Goal: Information Seeking & Learning: Learn about a topic

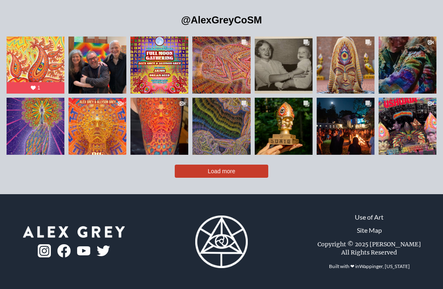
click at [227, 174] on span "Load more" at bounding box center [221, 171] width 27 height 7
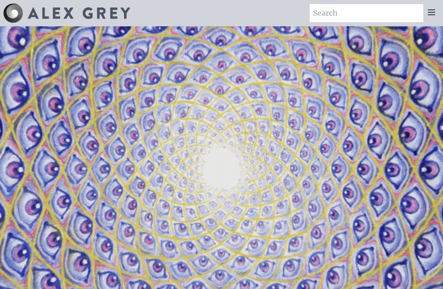
click at [437, 7] on div at bounding box center [431, 13] width 16 height 18
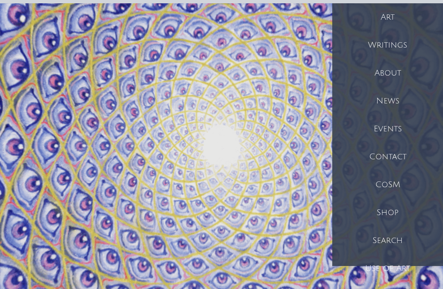
scroll to position [18, 0]
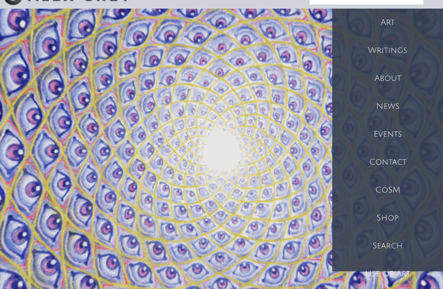
click at [403, 242] on div "Search" at bounding box center [387, 246] width 111 height 28
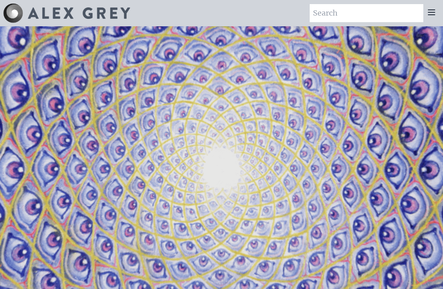
click at [432, 14] on icon at bounding box center [431, 12] width 7 height 5
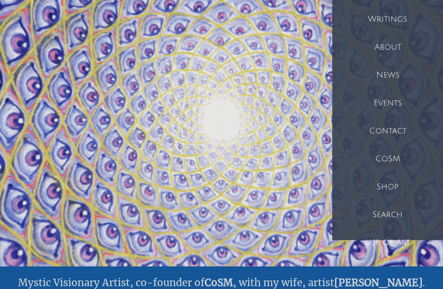
scroll to position [51, 0]
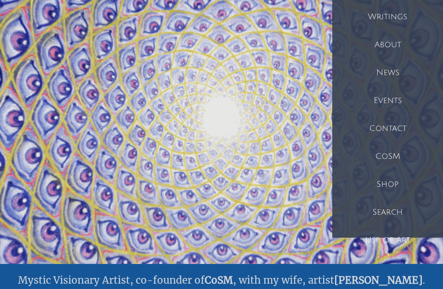
click at [404, 216] on div "Search" at bounding box center [387, 213] width 111 height 28
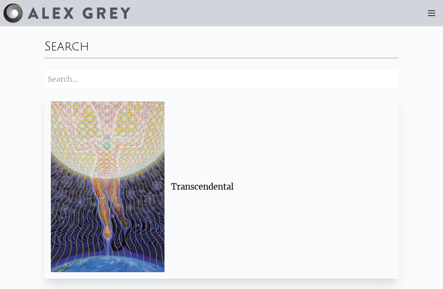
click at [216, 187] on div "Transcendental" at bounding box center [278, 186] width 215 height 11
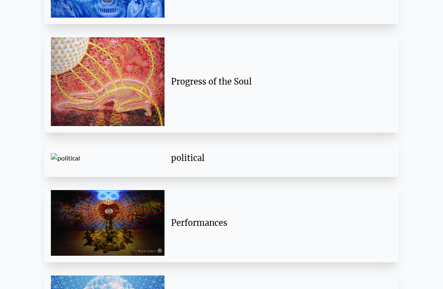
scroll to position [1197, 0]
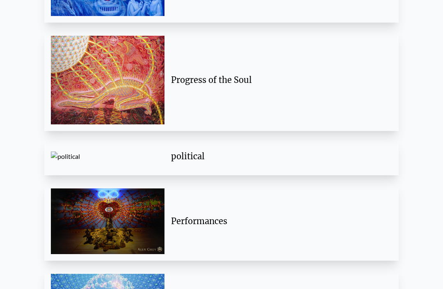
click at [231, 79] on div "Progress of the Soul" at bounding box center [278, 79] width 215 height 11
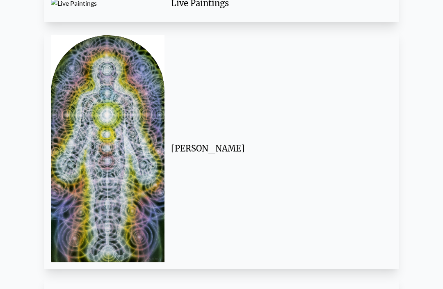
scroll to position [1713, 0]
click at [195, 150] on div "Lightbody" at bounding box center [278, 148] width 215 height 11
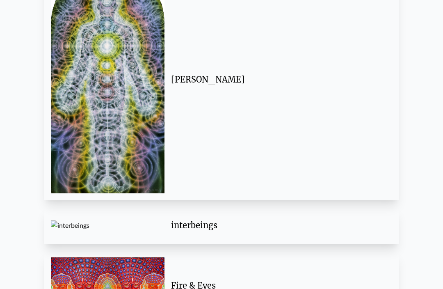
scroll to position [1782, 0]
click at [110, 77] on img at bounding box center [108, 80] width 114 height 227
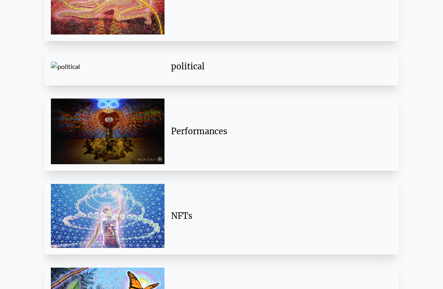
scroll to position [1238, 0]
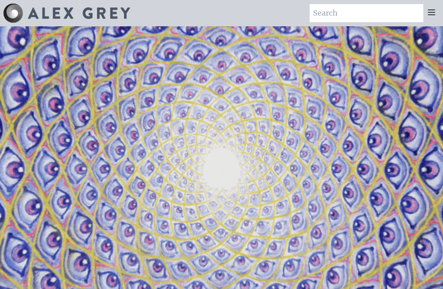
scroll to position [78, 0]
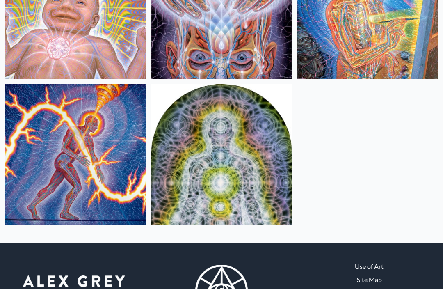
scroll to position [591, 0]
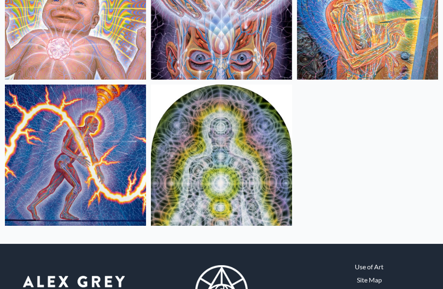
click at [256, 186] on img at bounding box center [221, 155] width 141 height 141
